Goal: Task Accomplishment & Management: Manage account settings

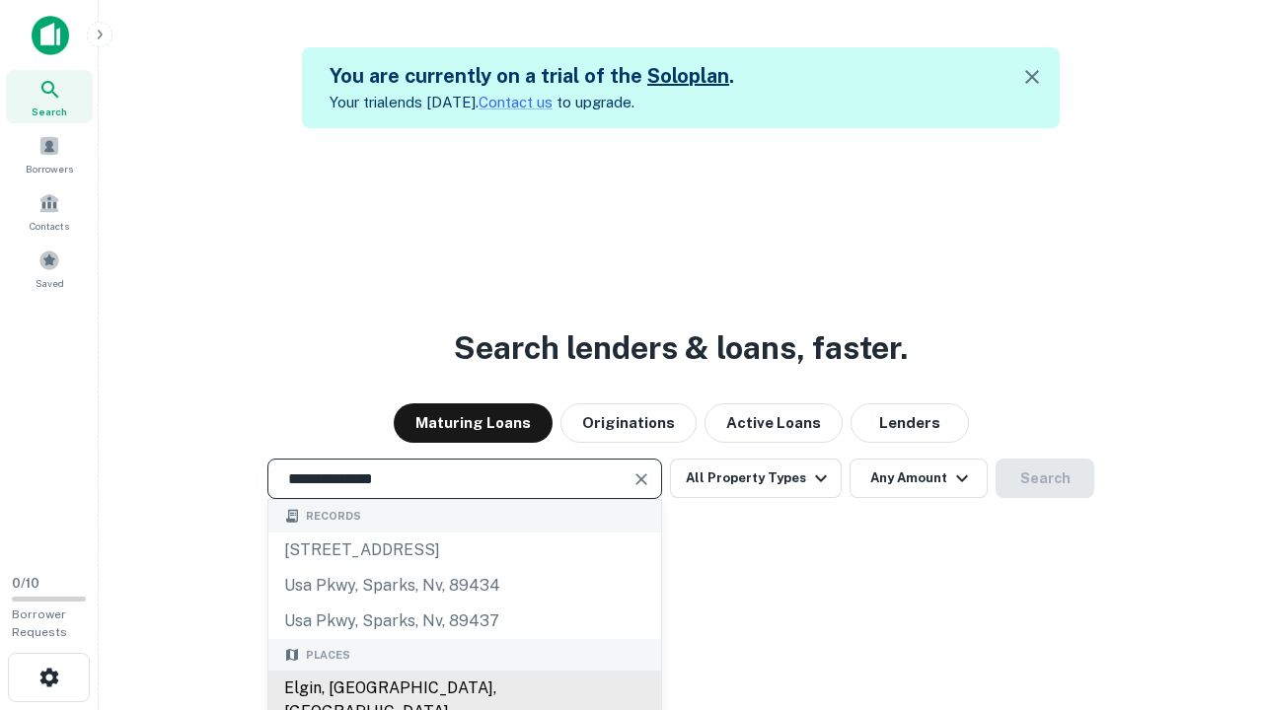
click at [464, 689] on div "Elgin, [GEOGRAPHIC_DATA], [GEOGRAPHIC_DATA]" at bounding box center [464, 700] width 393 height 59
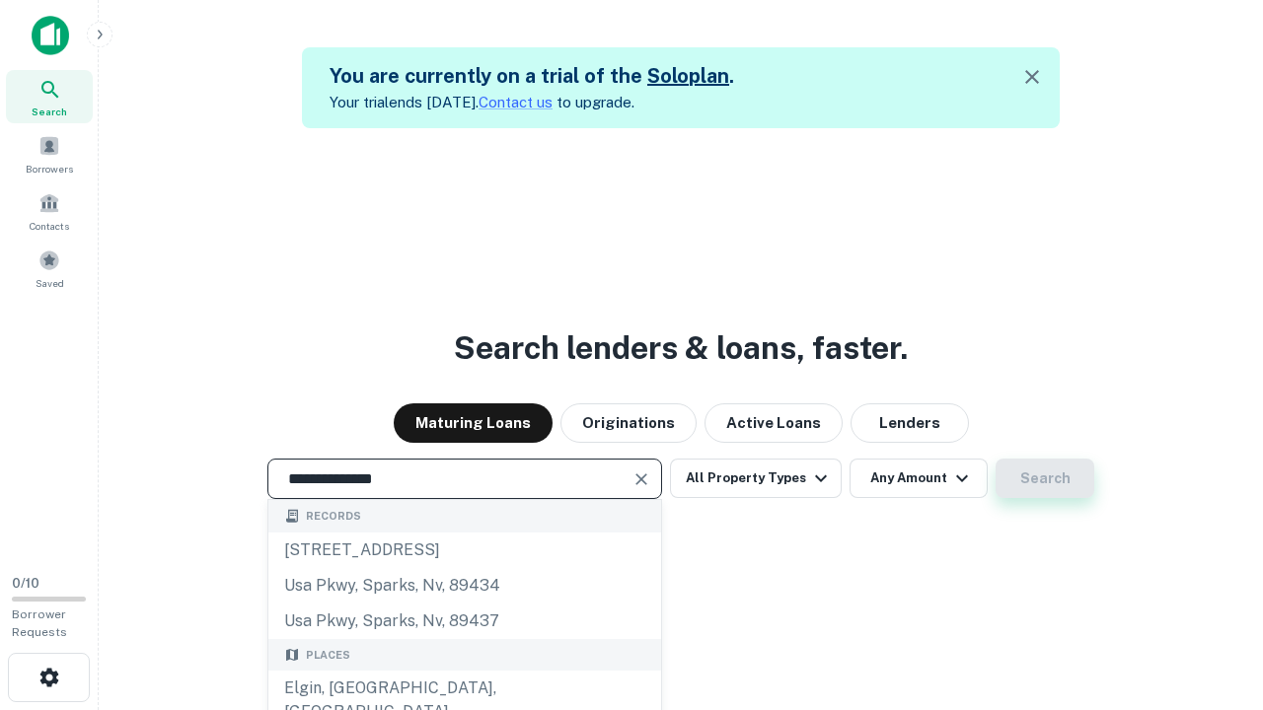
type input "**********"
click at [1045, 478] on button "Search" at bounding box center [1044, 478] width 99 height 39
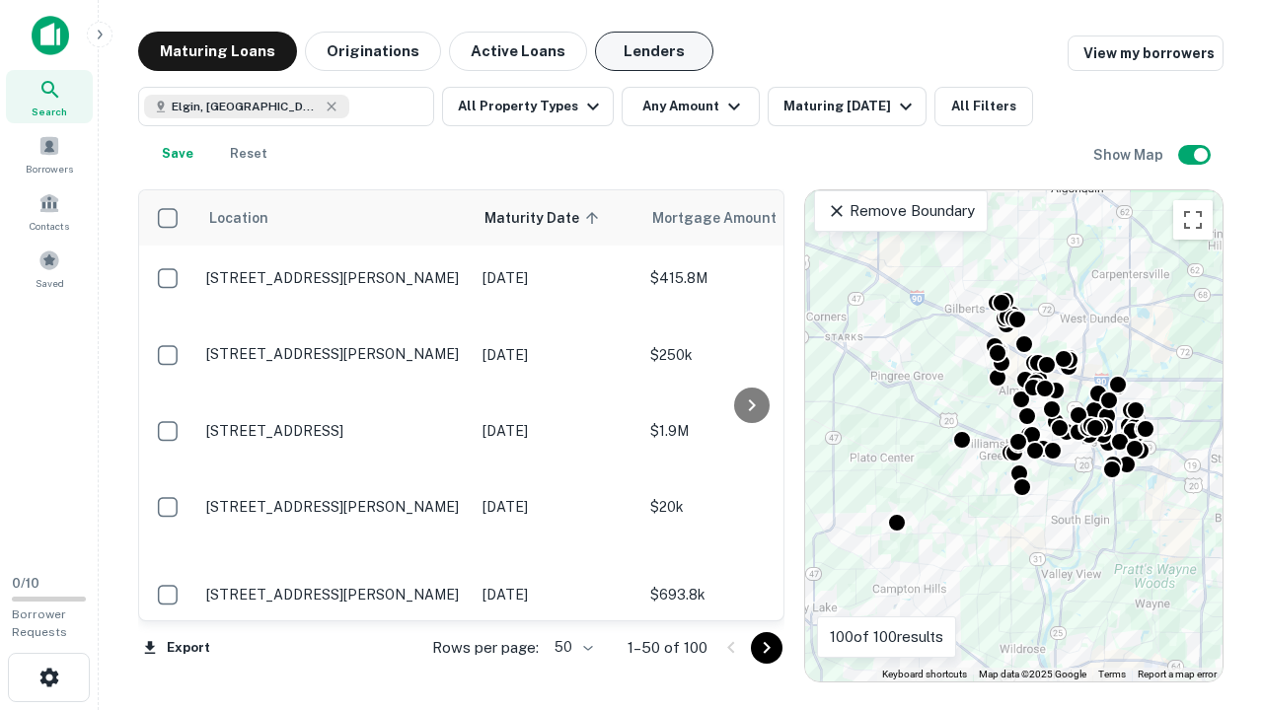
click at [654, 51] on button "Lenders" at bounding box center [654, 51] width 118 height 39
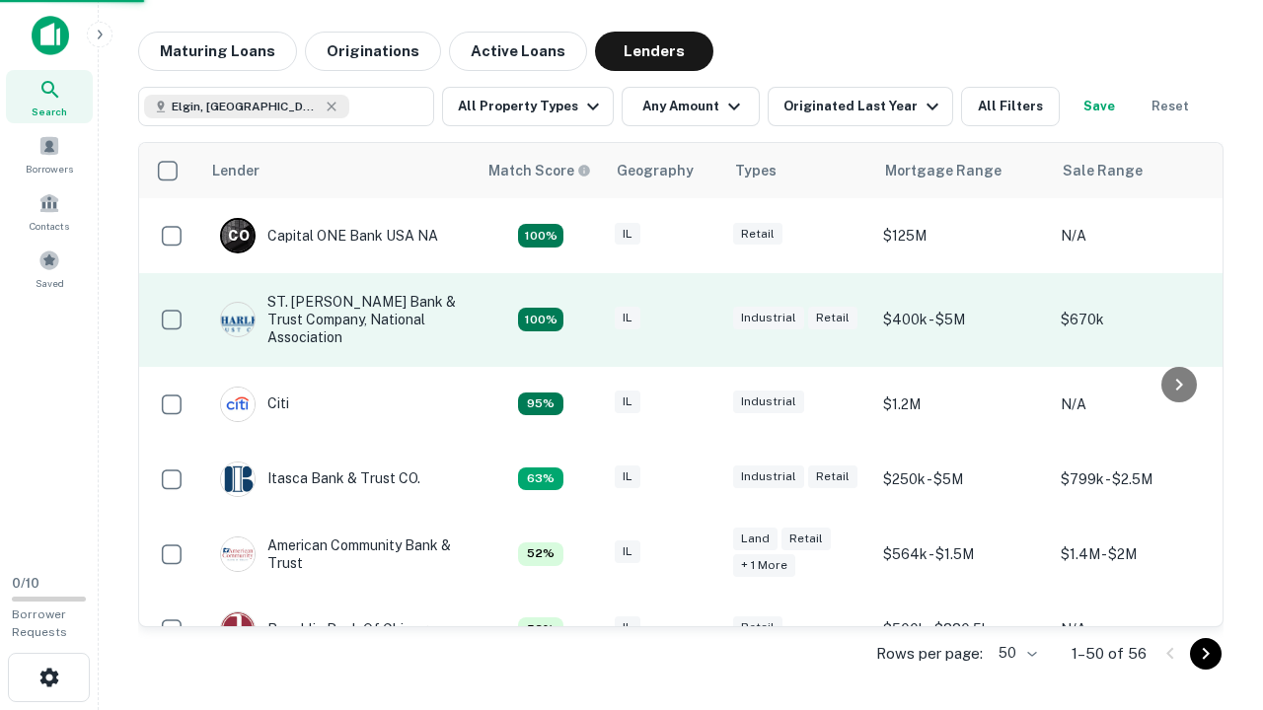
click at [700, 320] on div "IL" at bounding box center [664, 320] width 99 height 27
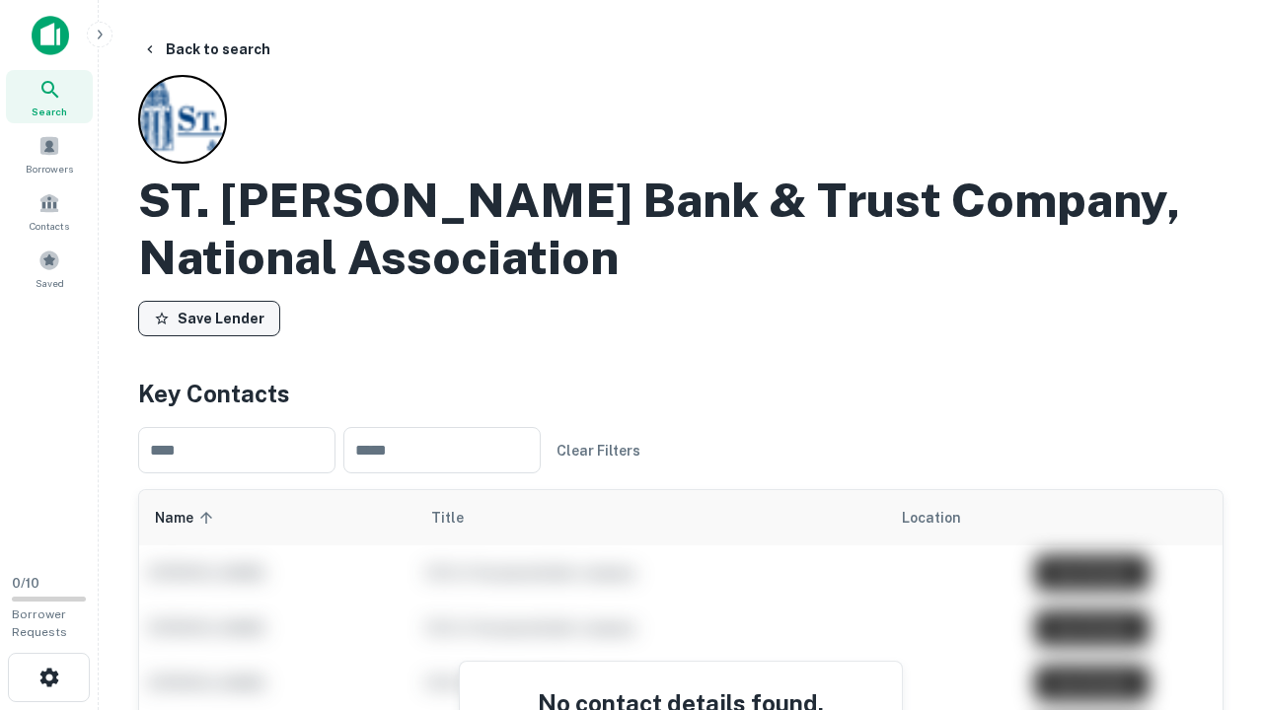
click at [209, 319] on button "Save Lender" at bounding box center [209, 319] width 142 height 36
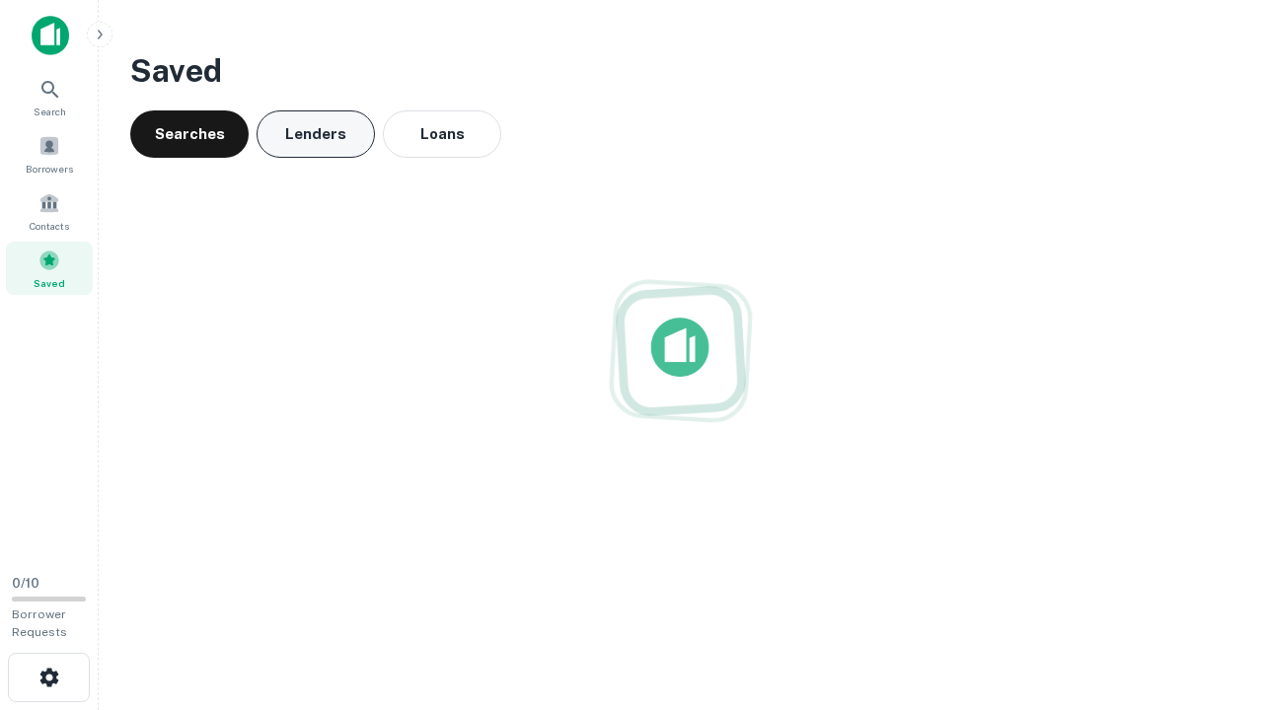
click at [316, 134] on button "Lenders" at bounding box center [315, 133] width 118 height 47
